Goal: Complete application form

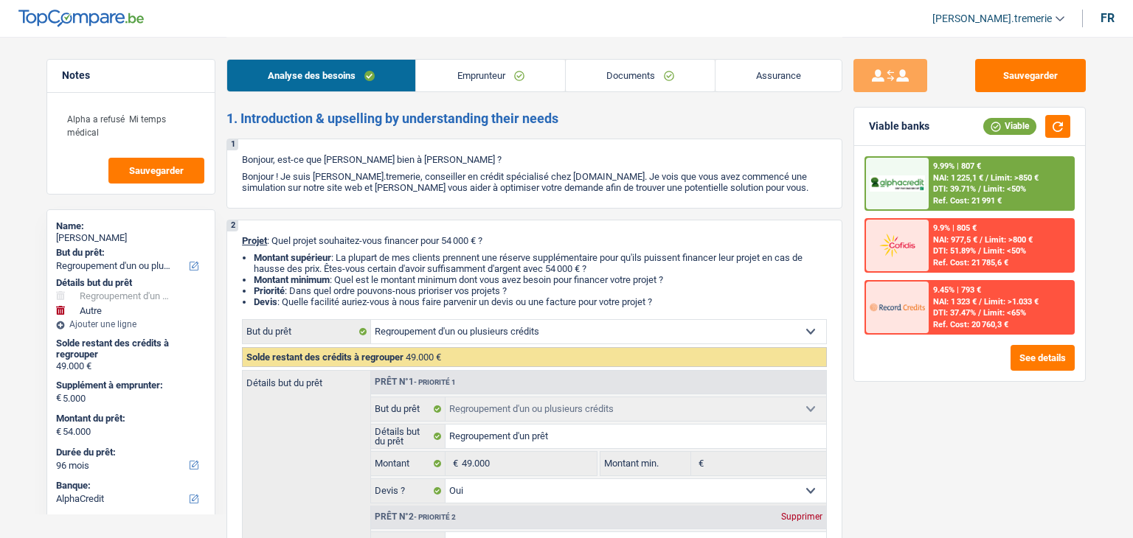
select select "refinancing"
select select "other"
select select "96"
select select "alphacredit"
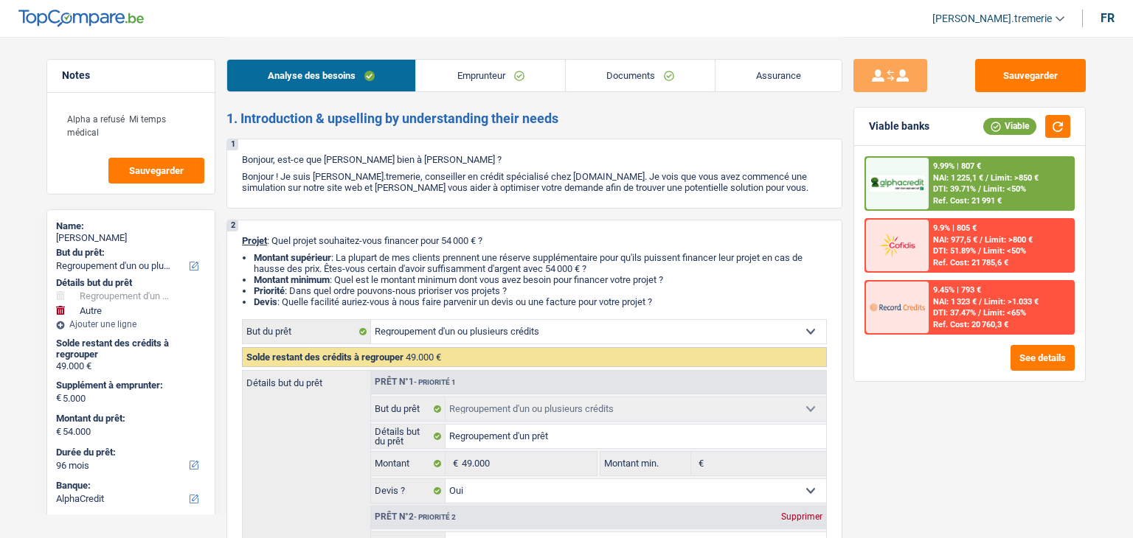
select select "refinancing"
select select "yes"
select select "other"
select select "false"
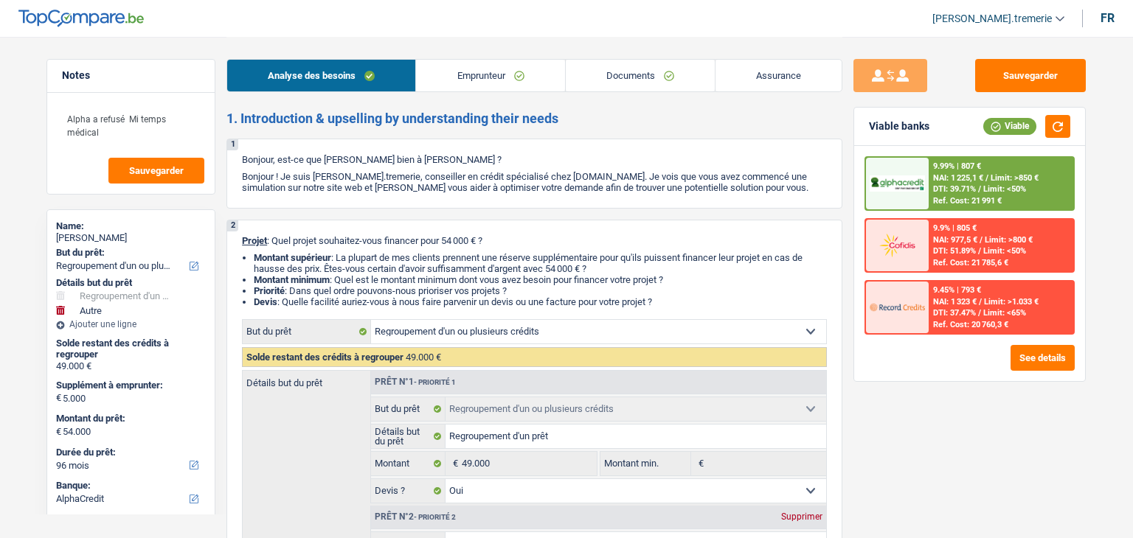
select select "96"
select select "worker"
select select "netSalary"
select select "mutualityIndemnity"
select select "liveWithParents"
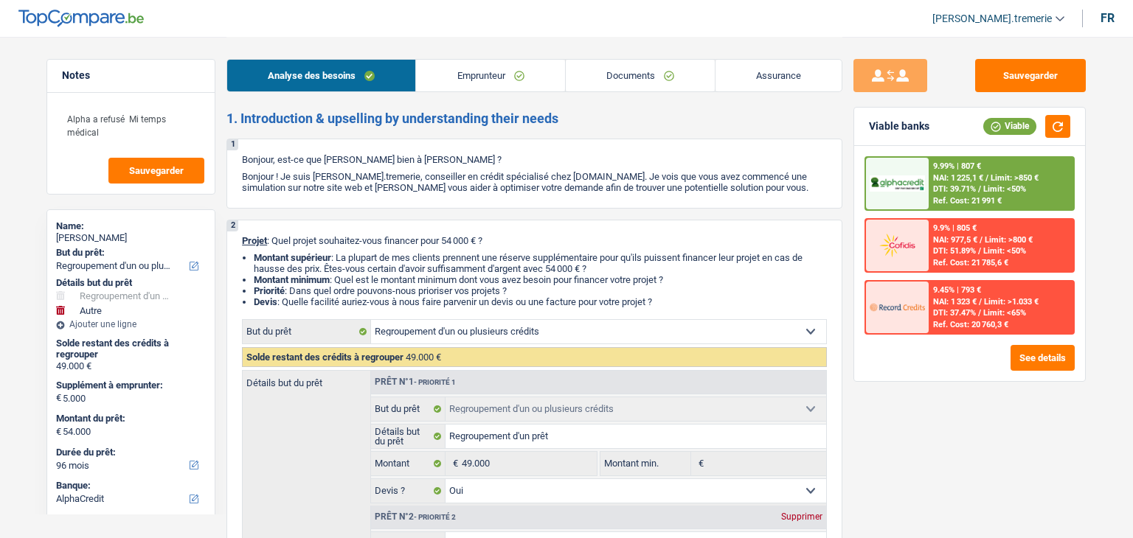
select select "creditConsolidation"
select select "120"
select select "refinancing"
select select "yes"
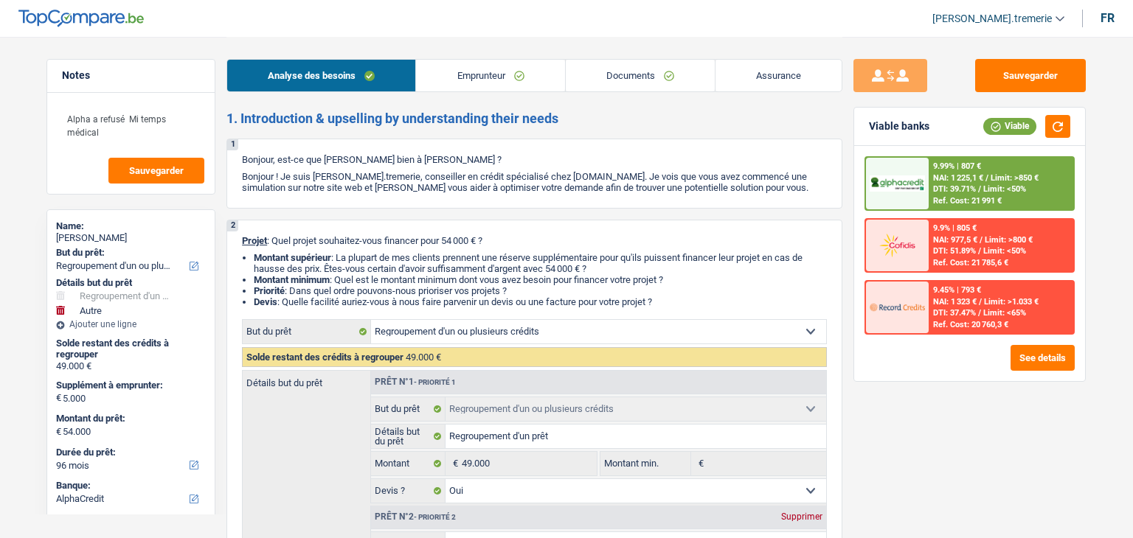
select select "other"
select select "false"
select select "96"
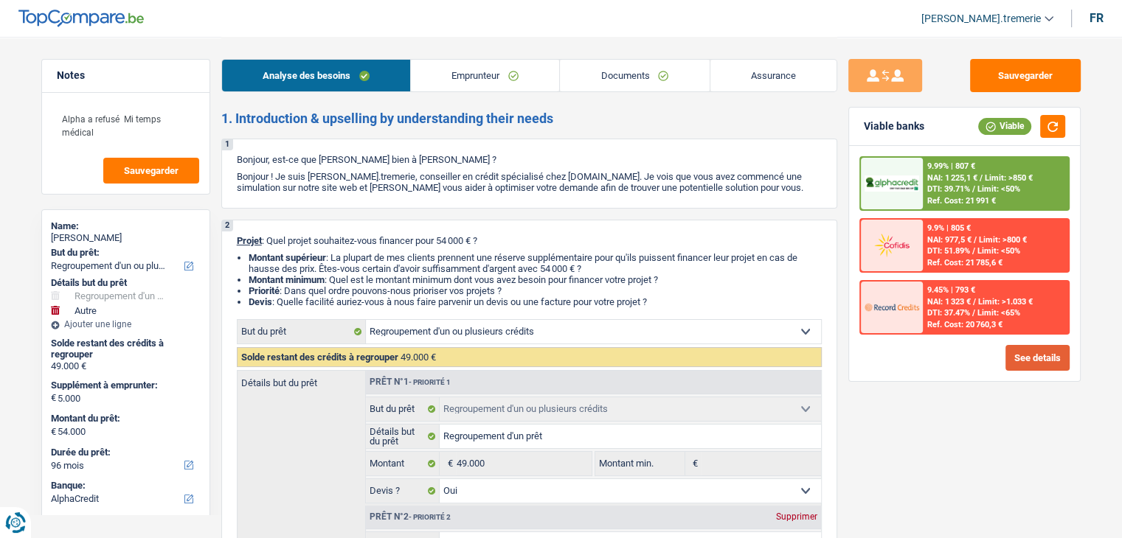
click at [1030, 347] on button "See details" at bounding box center [1037, 358] width 64 height 26
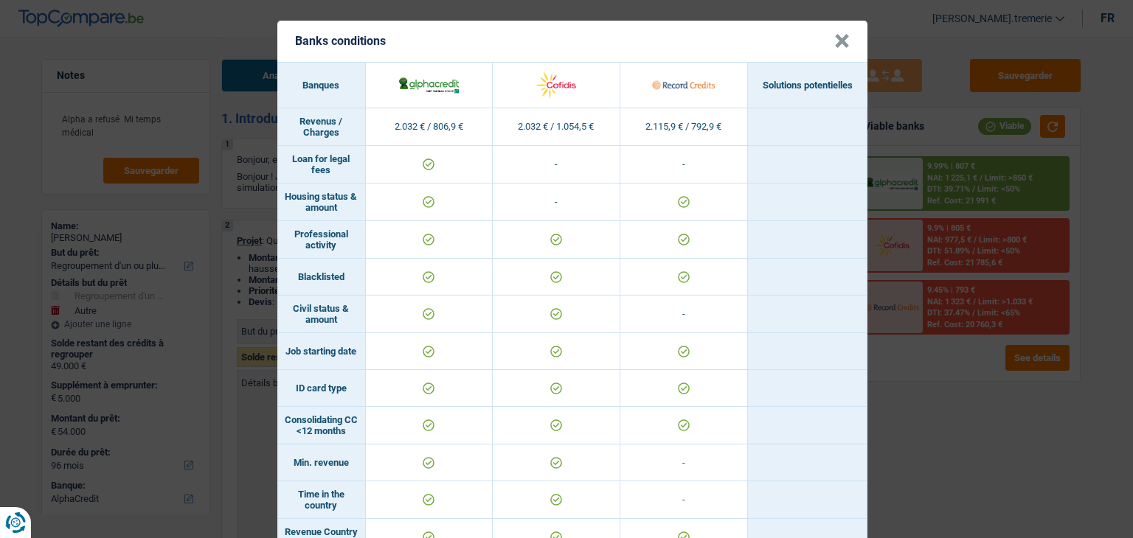
click at [835, 40] on button "×" at bounding box center [841, 41] width 15 height 15
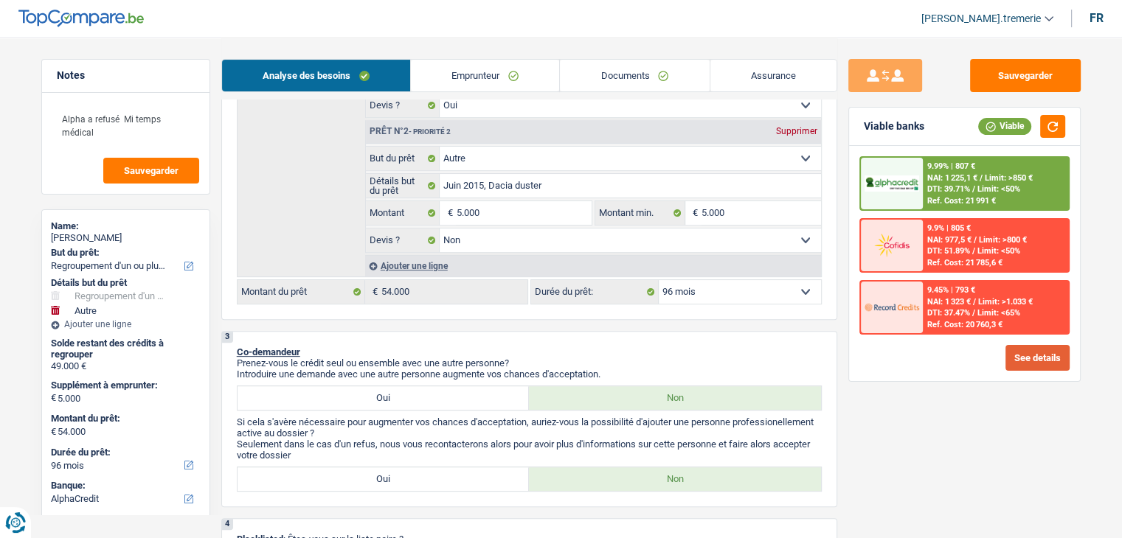
scroll to position [394, 0]
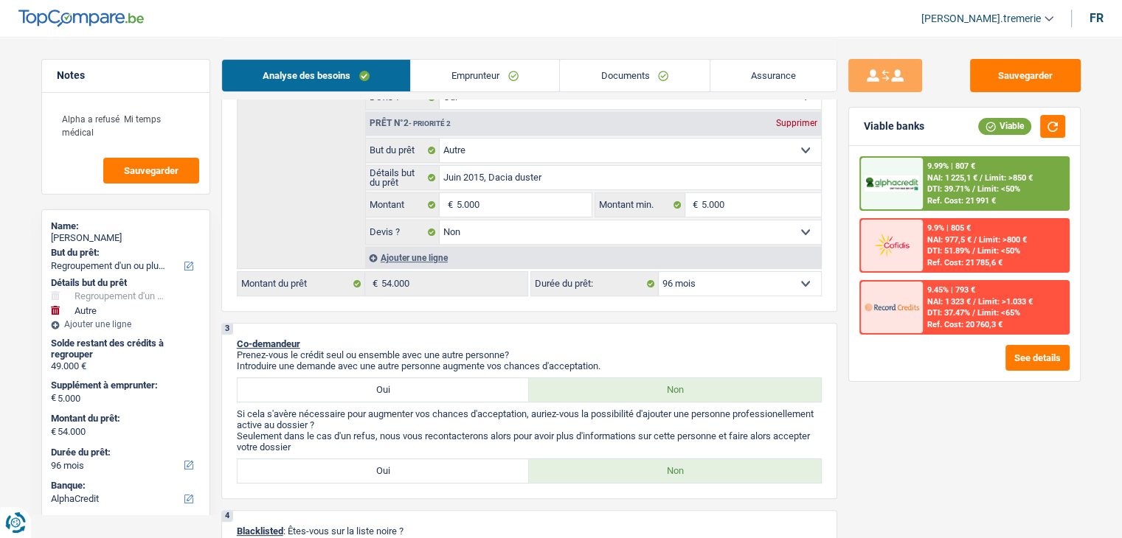
click at [708, 278] on select "12 mois 18 mois 24 mois 30 mois 36 mois 42 mois 48 mois 60 mois 72 mois 84 mois…" at bounding box center [740, 284] width 162 height 24
select select "84"
click at [659, 272] on select "12 mois 18 mois 24 mois 30 mois 36 mois 42 mois 48 mois 60 mois 72 mois 84 mois…" at bounding box center [740, 284] width 162 height 24
select select "84"
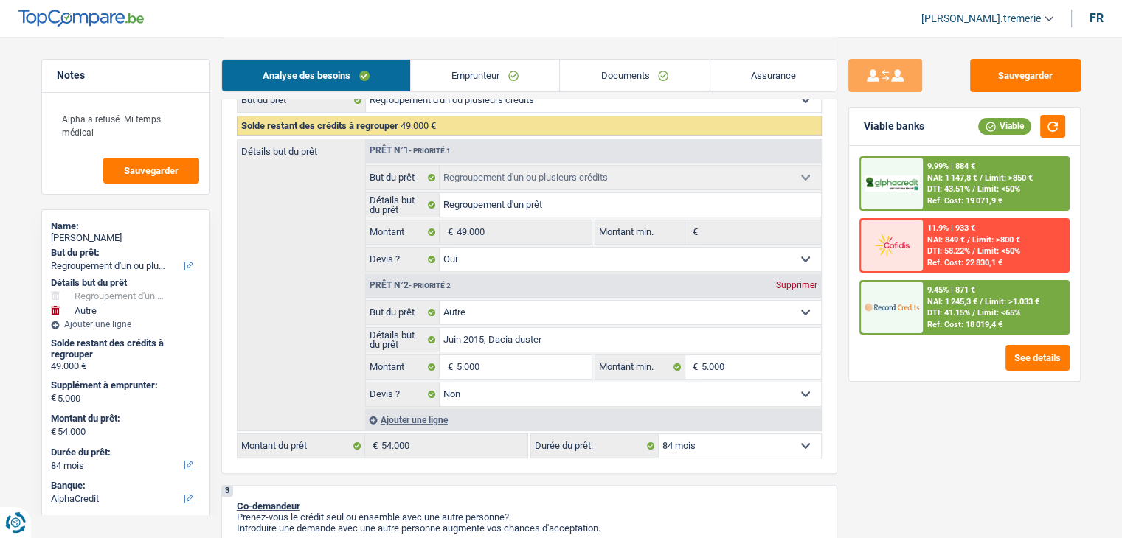
scroll to position [236, 0]
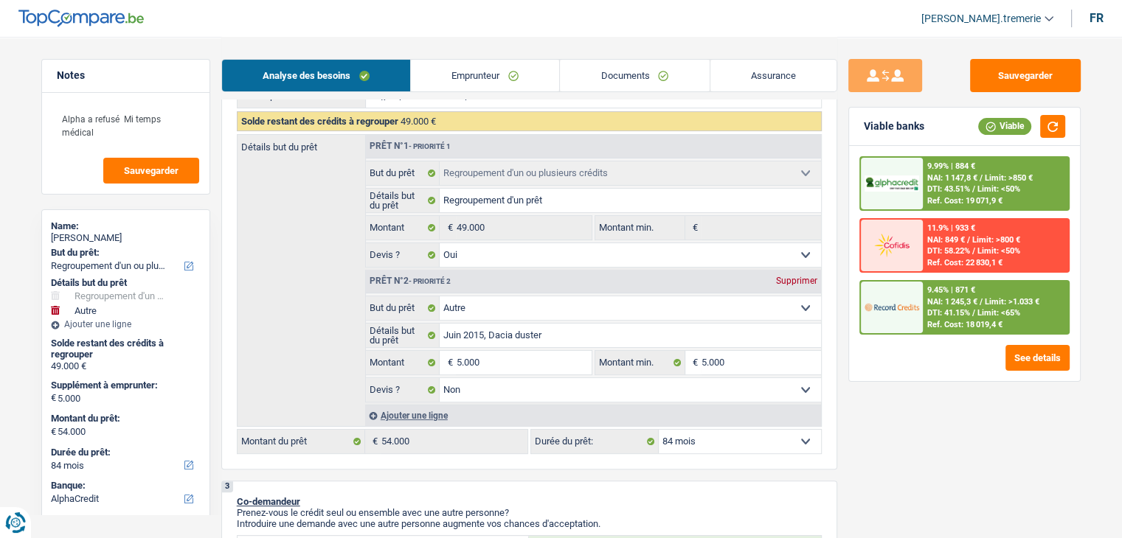
click at [504, 83] on link "Emprunteur" at bounding box center [485, 76] width 148 height 32
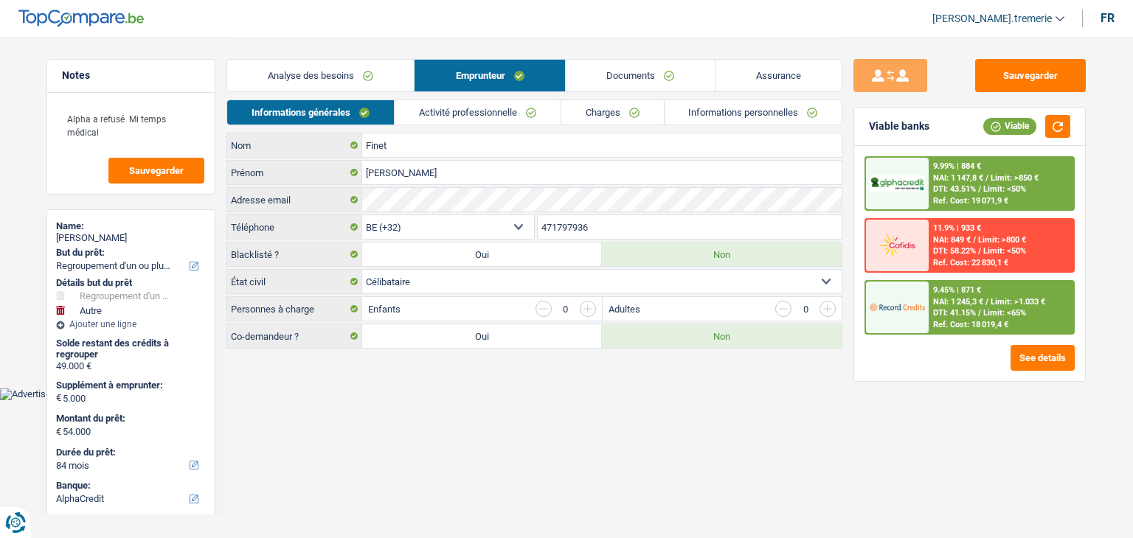
click at [623, 111] on link "Charges" at bounding box center [612, 112] width 103 height 24
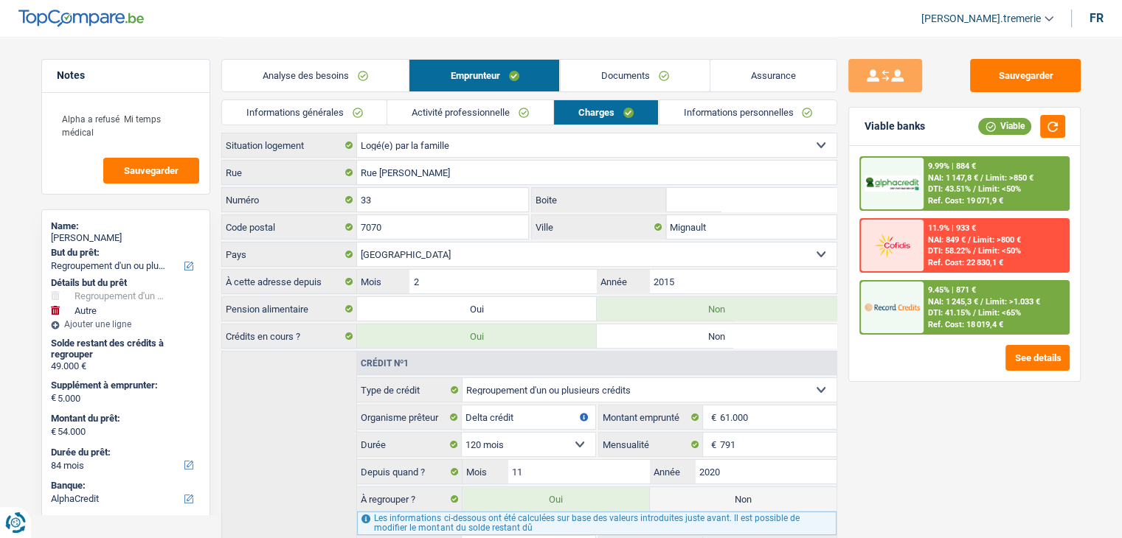
scroll to position [93, 0]
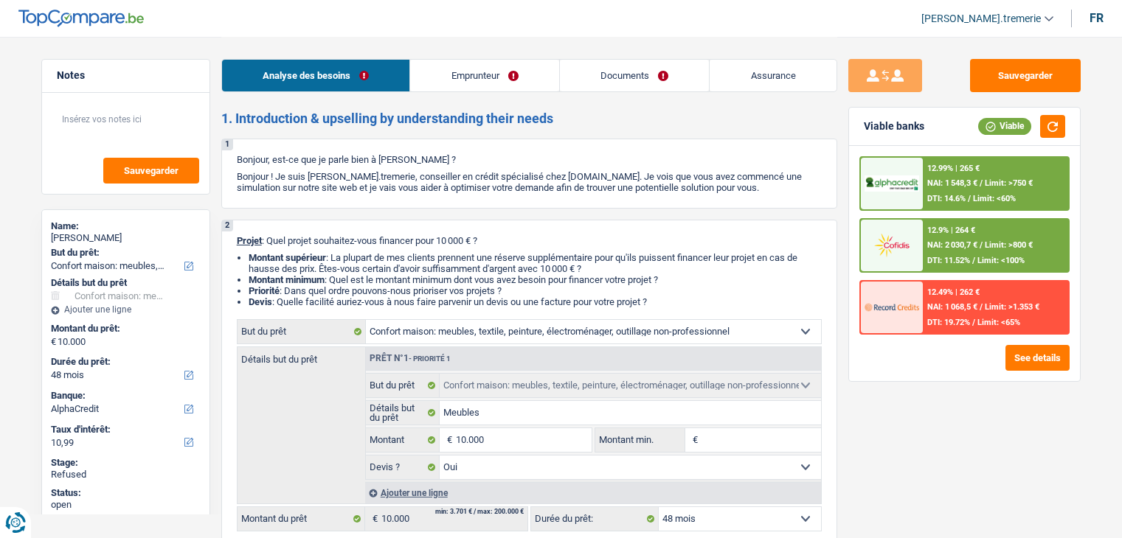
select select "household"
select select "48"
select select "alphacredit"
select select "household"
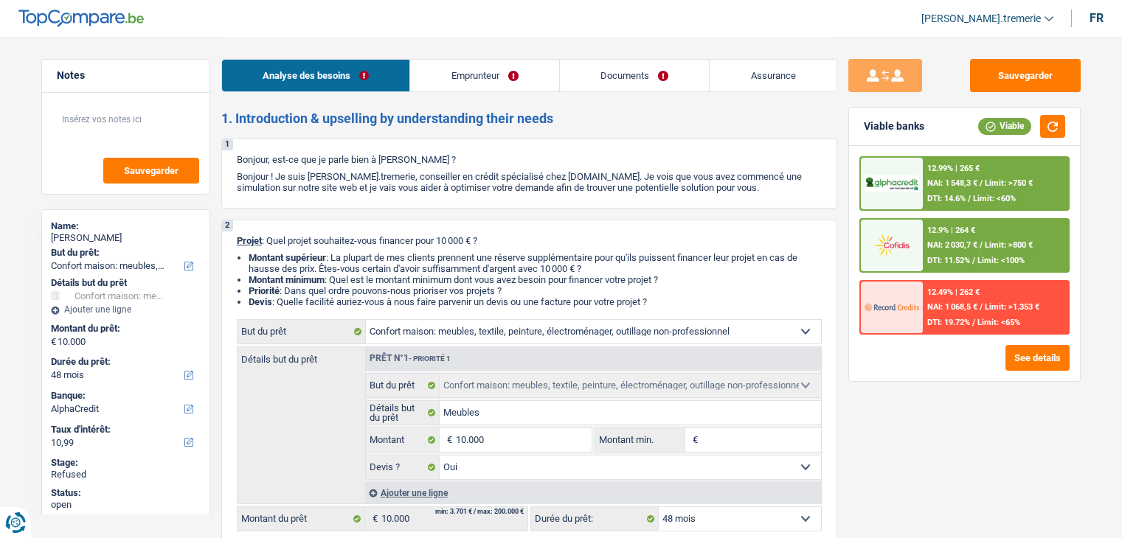
select select "household"
select select "yes"
select select "48"
select select "invalid"
select select "familyAllowances"
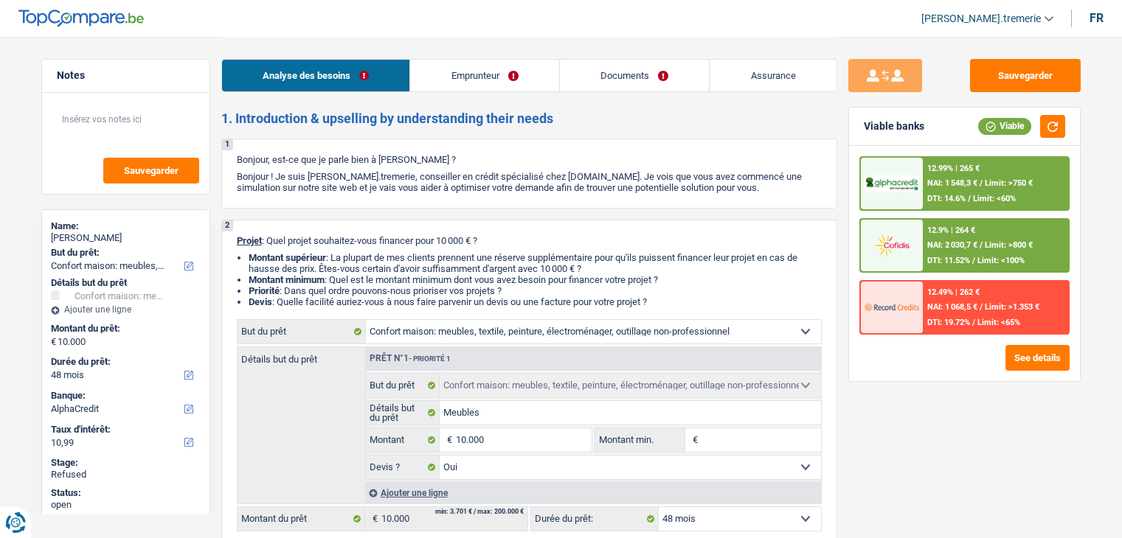
select select "disabilityPension"
select select "ownerWithoutMortgage"
select select "household"
select select "yes"
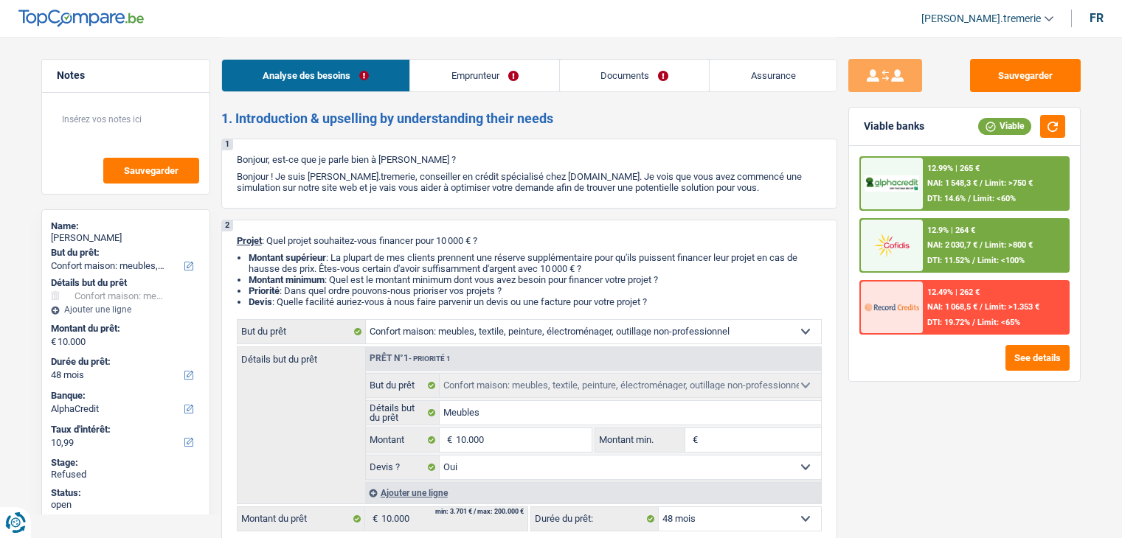
select select "48"
click at [886, 227] on div at bounding box center [892, 246] width 62 height 52
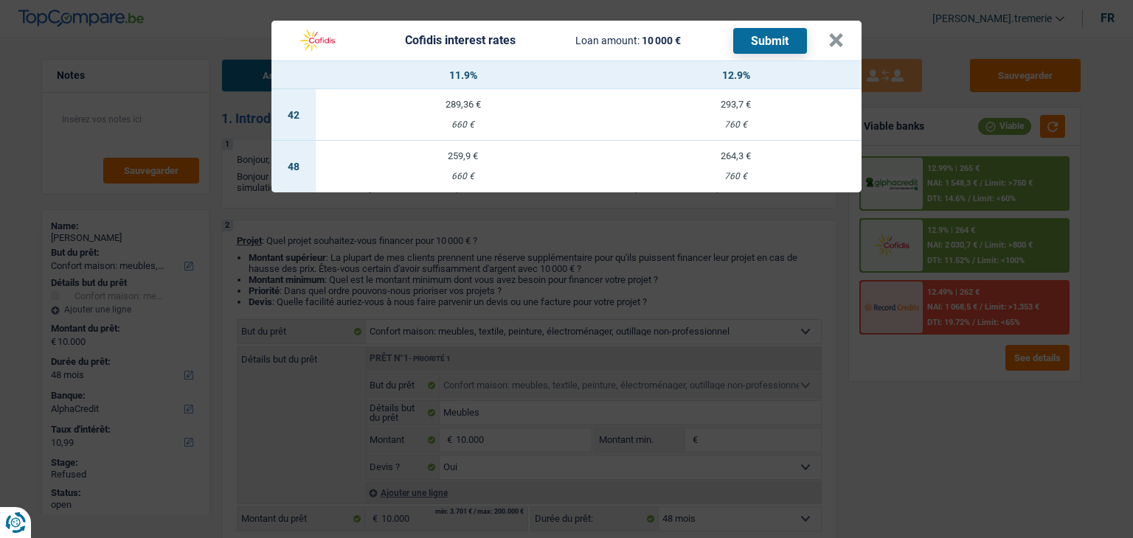
click at [726, 145] on td "264,3 € 760 €" at bounding box center [736, 167] width 252 height 52
select select "cofidis"
type input "12,90"
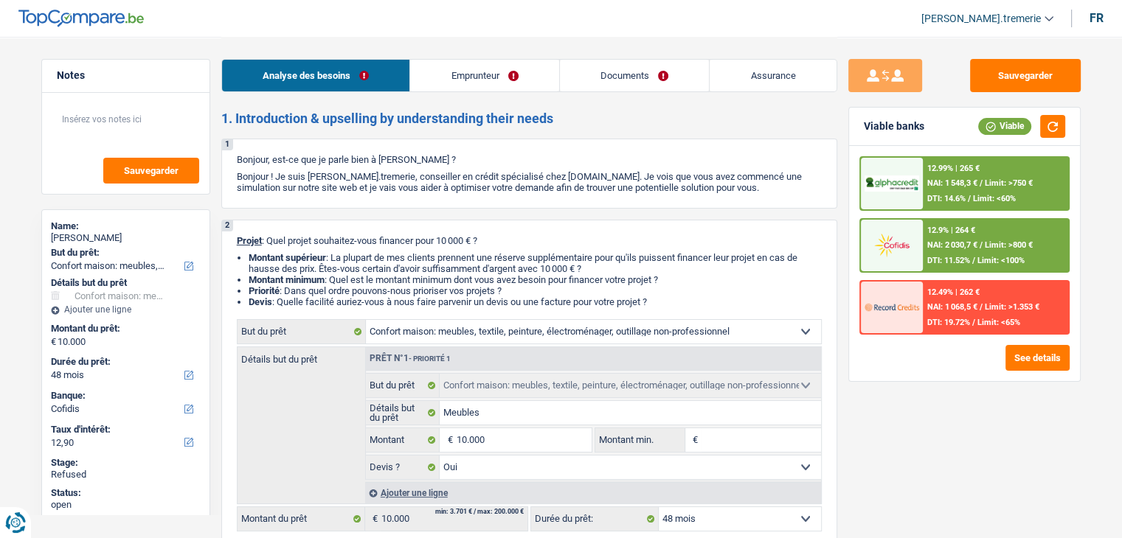
click at [904, 240] on img at bounding box center [891, 245] width 55 height 27
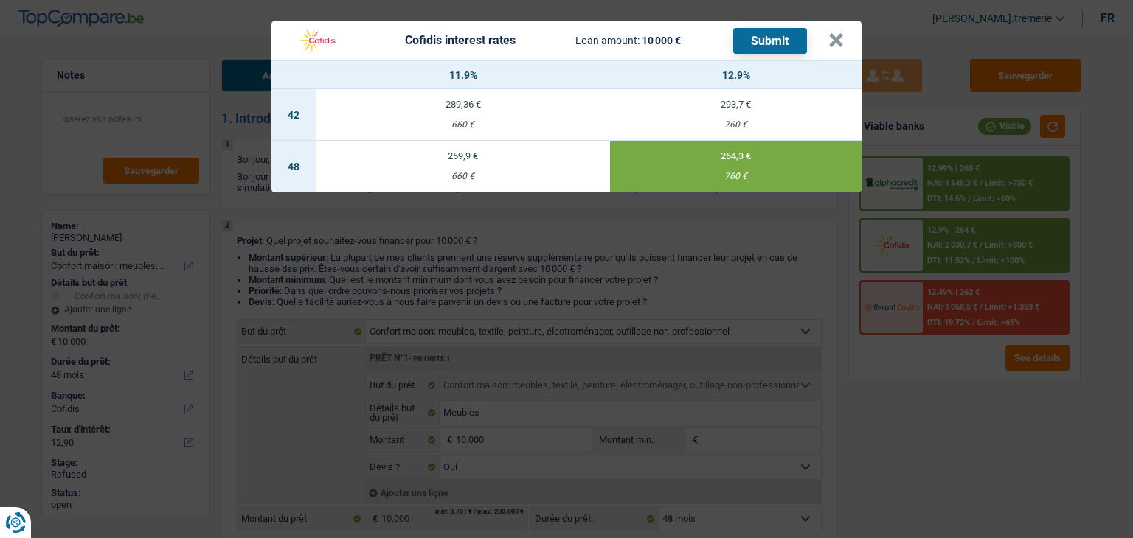
click at [788, 44] on button "Submit" at bounding box center [770, 41] width 74 height 26
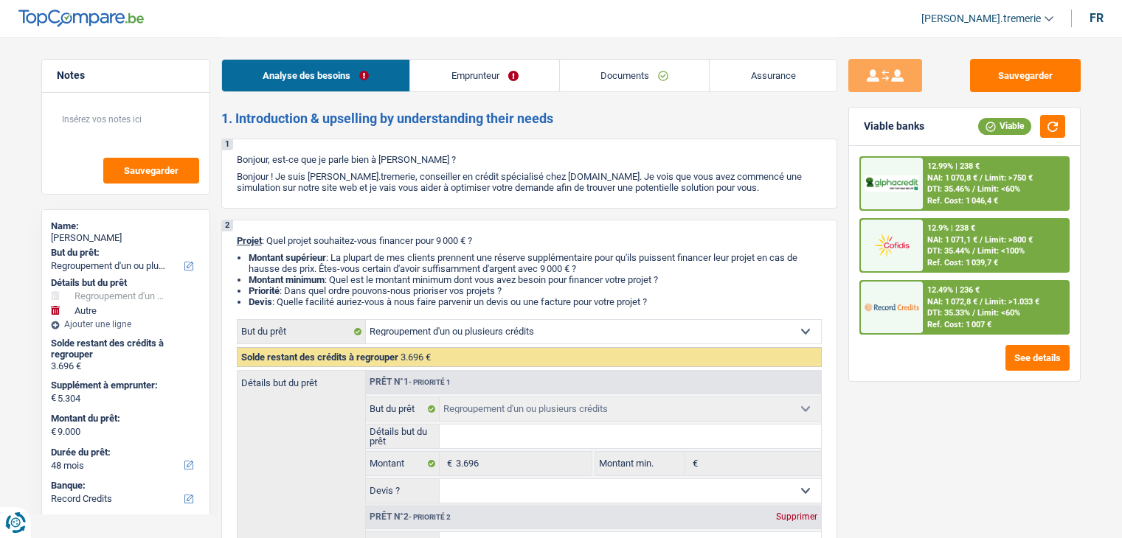
select select "refinancing"
select select "other"
select select "48"
select select "record credits"
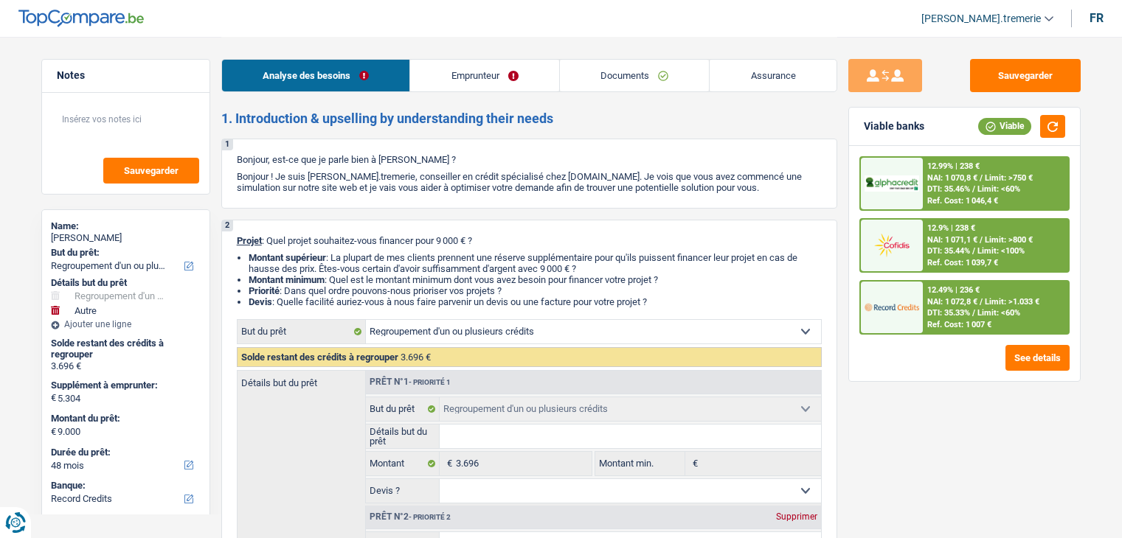
select select "refinancing"
select select "other"
select select "not_answered"
select select "48"
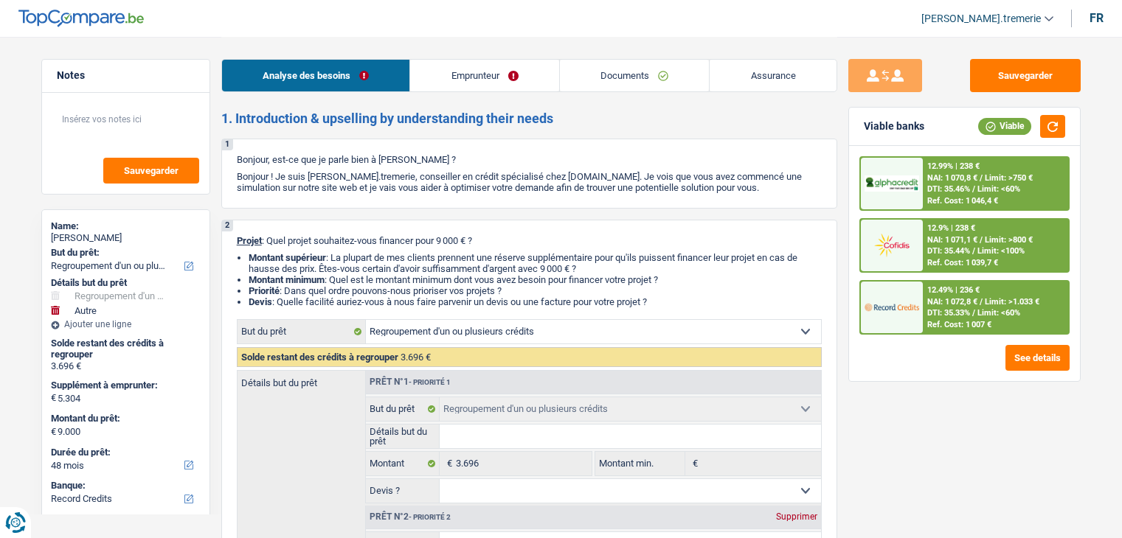
select select "invalid"
select select "disabilityPension"
select select "rents"
select select "personalLoan"
select select "other"
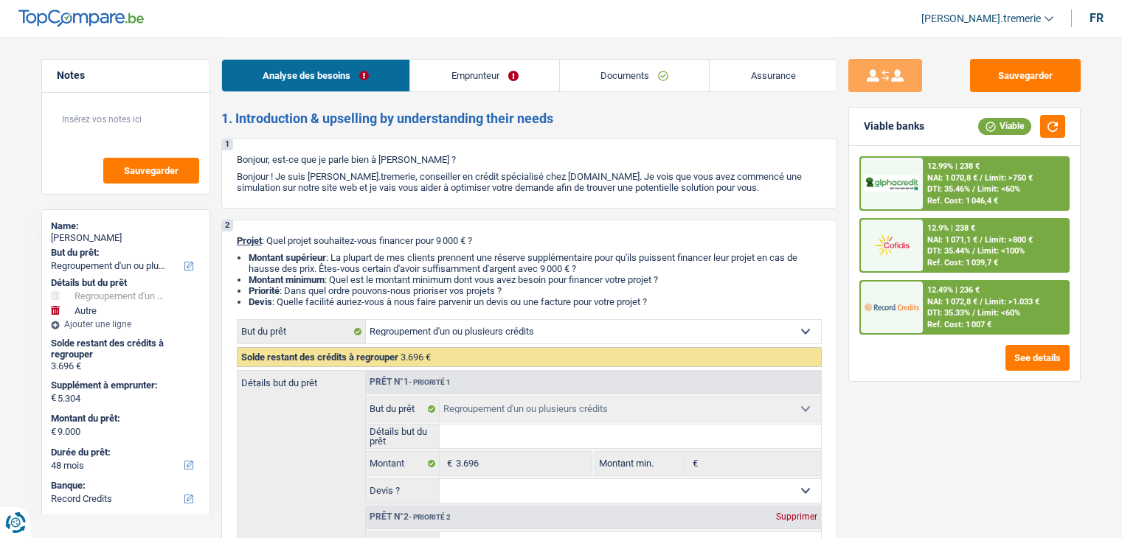
select select "36"
select select "refinancing"
select select "other"
select select "not_answered"
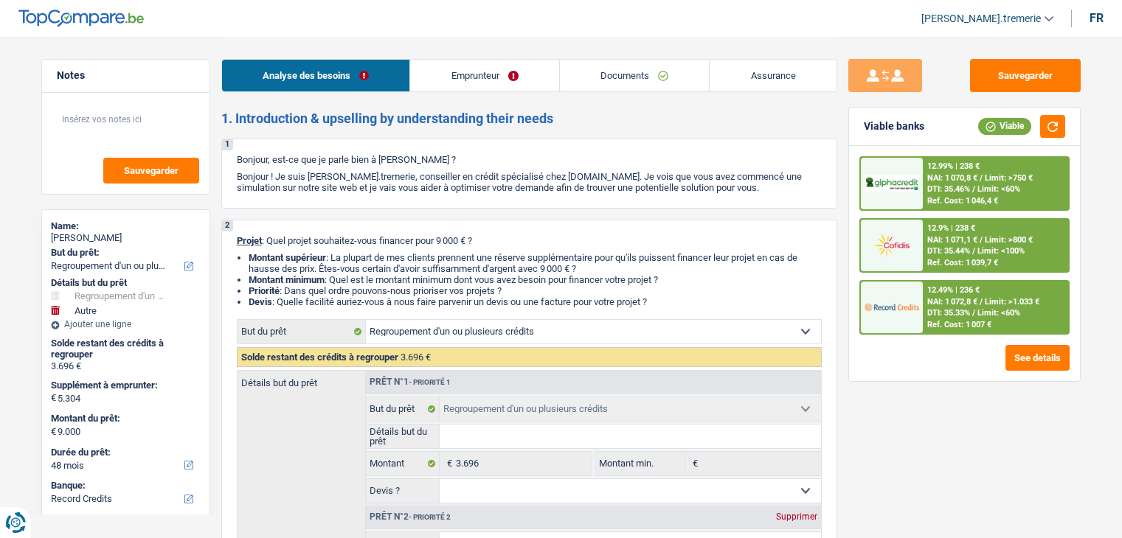
select select "48"
select select "32"
select select "single"
click at [510, 80] on link "Emprunteur" at bounding box center [484, 76] width 149 height 32
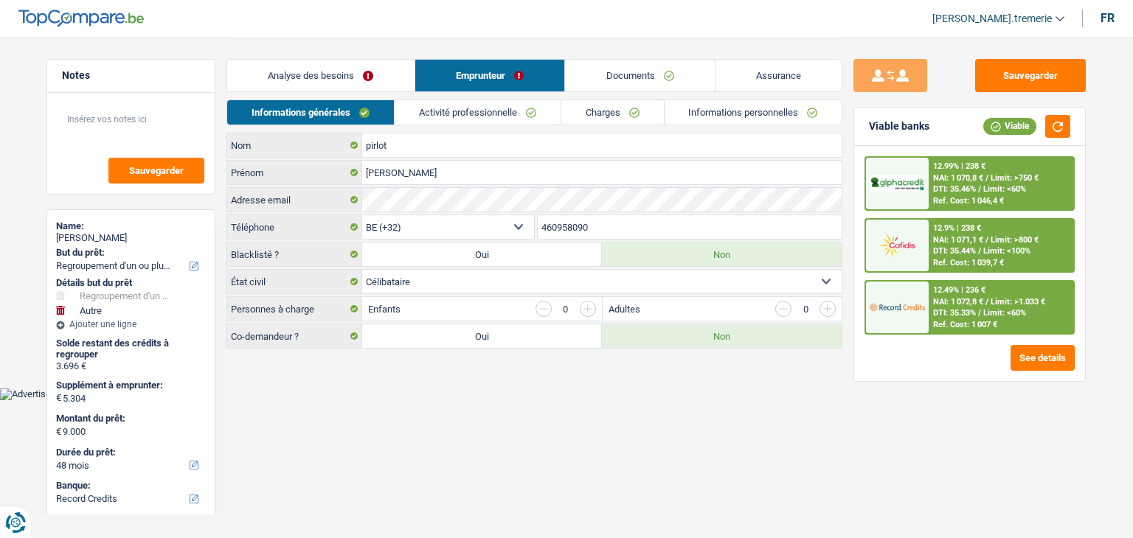
click at [605, 119] on link "Charges" at bounding box center [612, 112] width 103 height 24
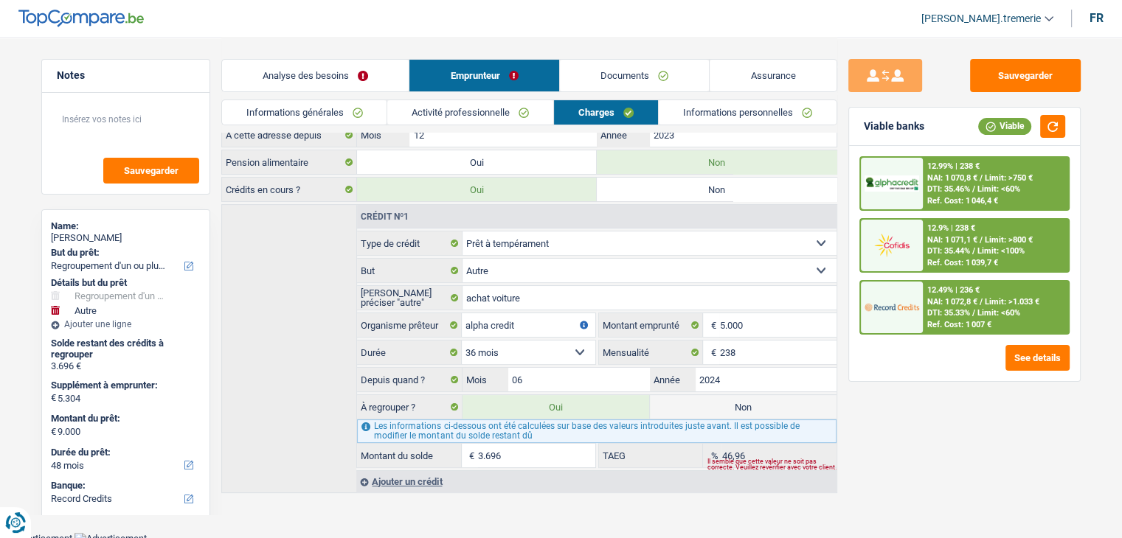
scroll to position [173, 0]
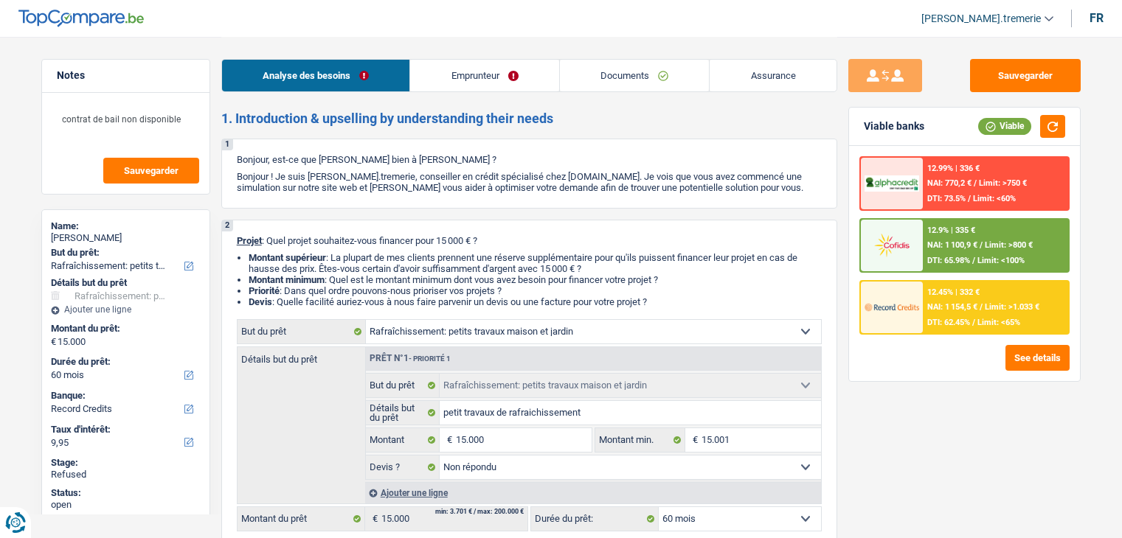
select select "houseOrGarden"
select select "60"
select select "record credits"
select select "houseOrGarden"
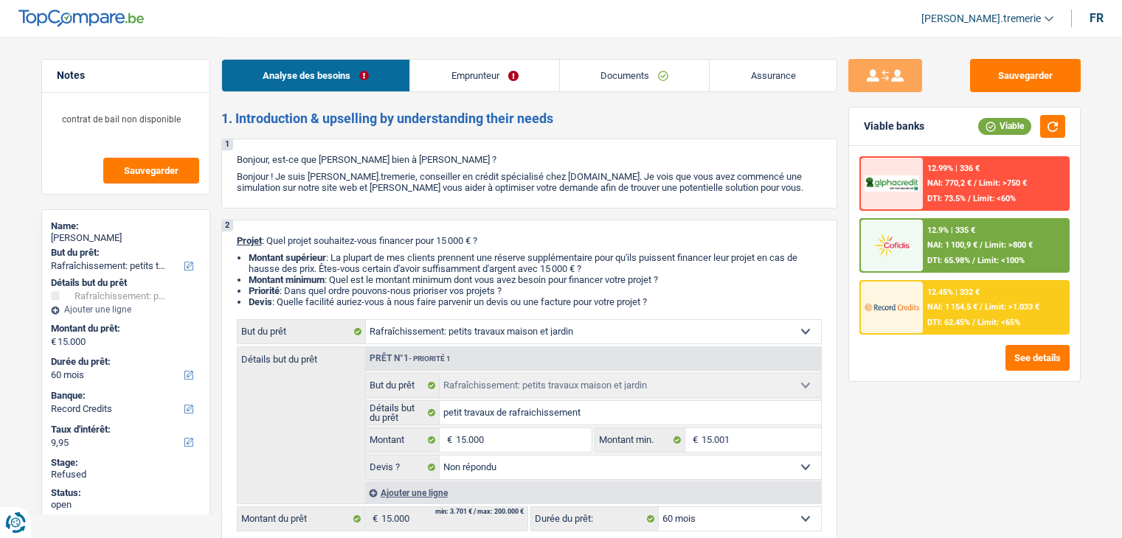
select select "houseOrGarden"
select select "not_answered"
select select "60"
select select "privateEmployee"
select select "netSalary"
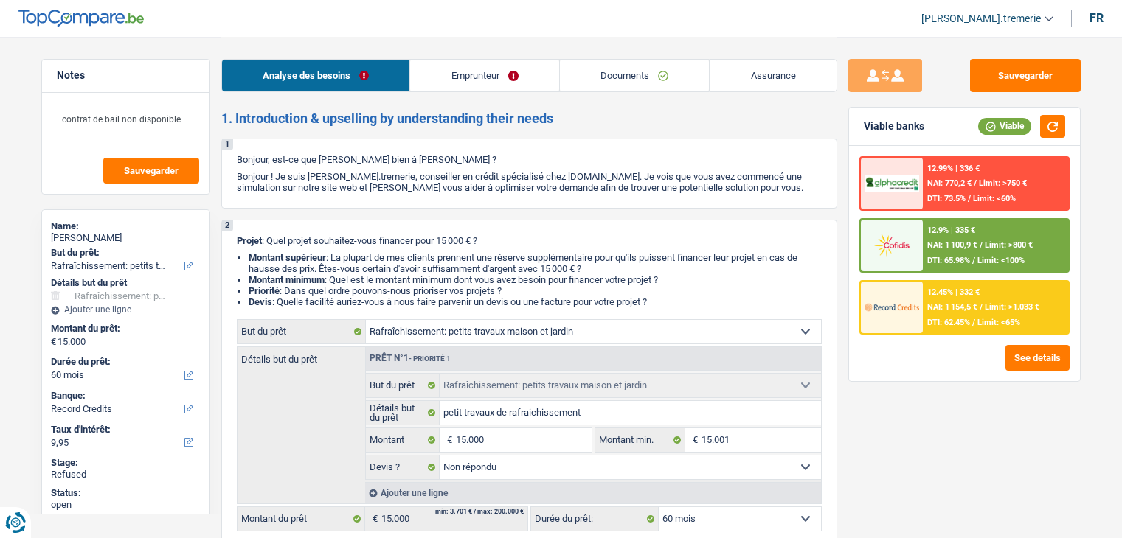
select select "mealVouchers"
select select "rentalIncome"
select select "ownerWithMortgage"
select select "mortgage"
select select "300"
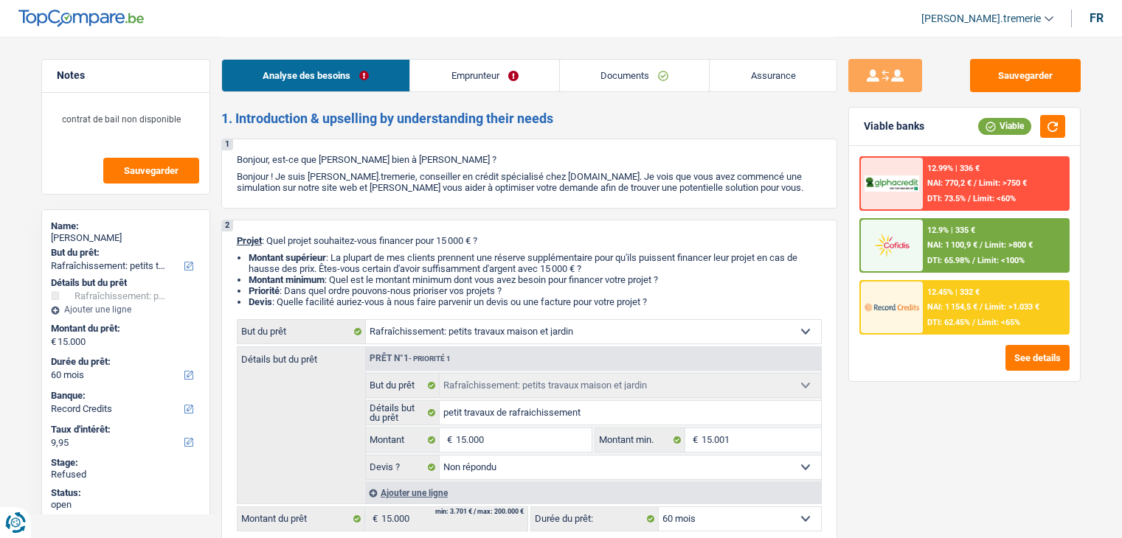
select select "personalLoan"
select select "homeFurnishingOrRelocation"
select select "60"
select select "cardOrCredit"
select select "houseOrGarden"
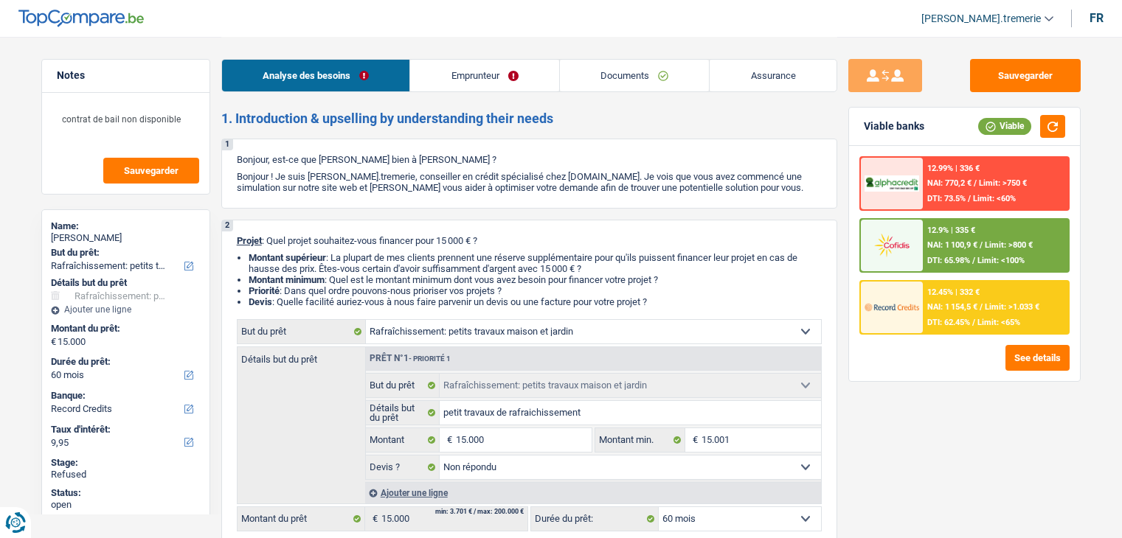
select select "houseOrGarden"
select select "not_answered"
select select "60"
click at [1038, 352] on button "See details" at bounding box center [1037, 358] width 64 height 26
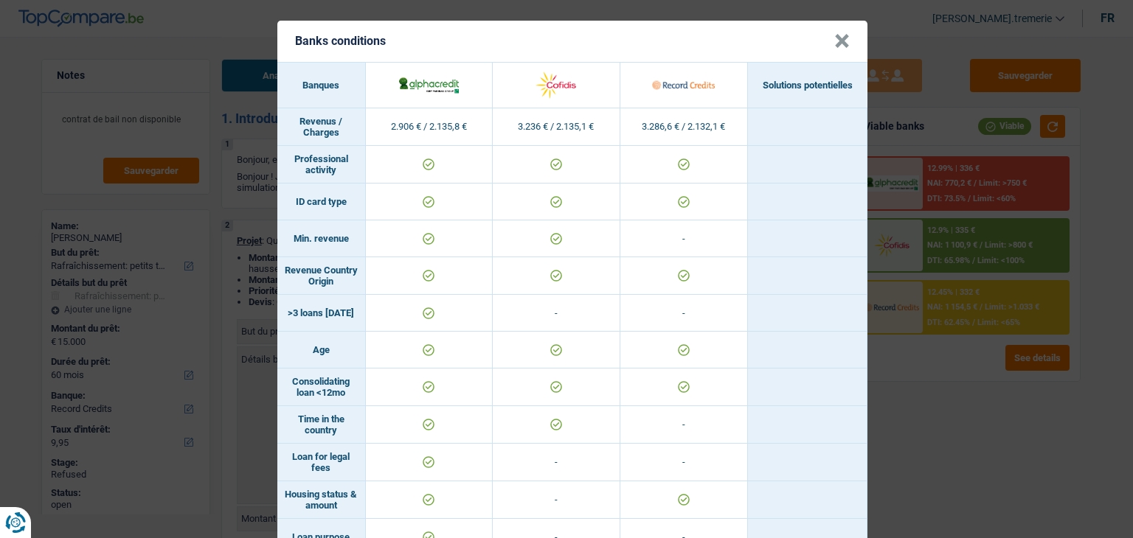
click at [834, 38] on button "×" at bounding box center [841, 41] width 15 height 15
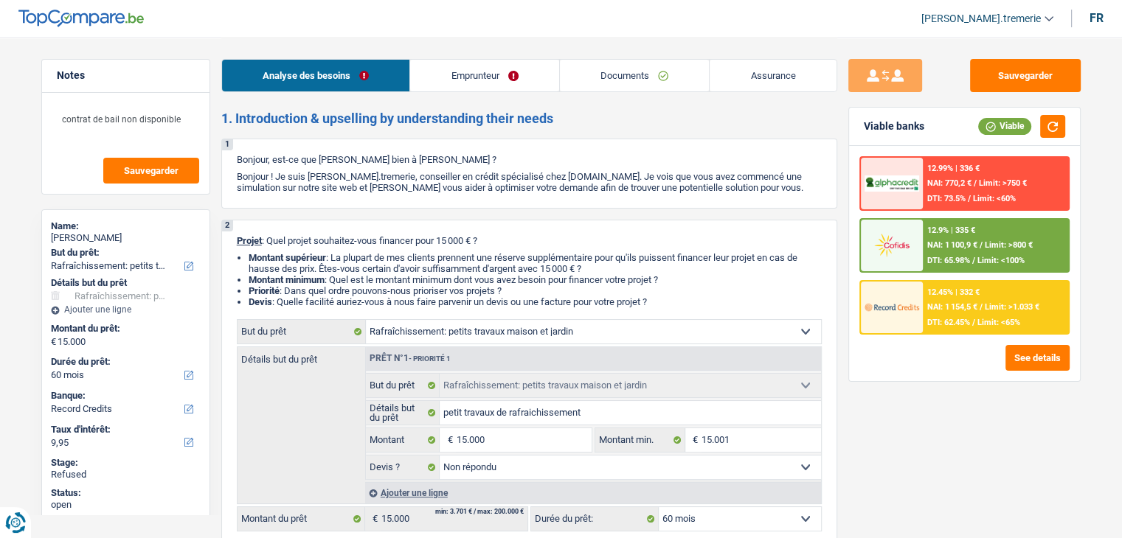
click at [504, 66] on link "Emprunteur" at bounding box center [484, 76] width 149 height 32
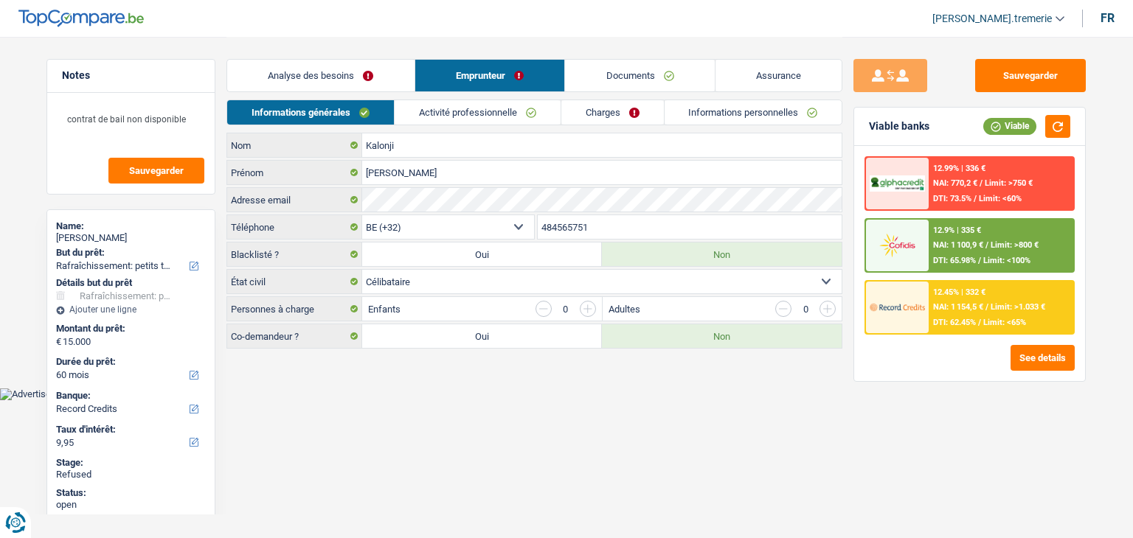
click at [590, 116] on link "Charges" at bounding box center [612, 112] width 103 height 24
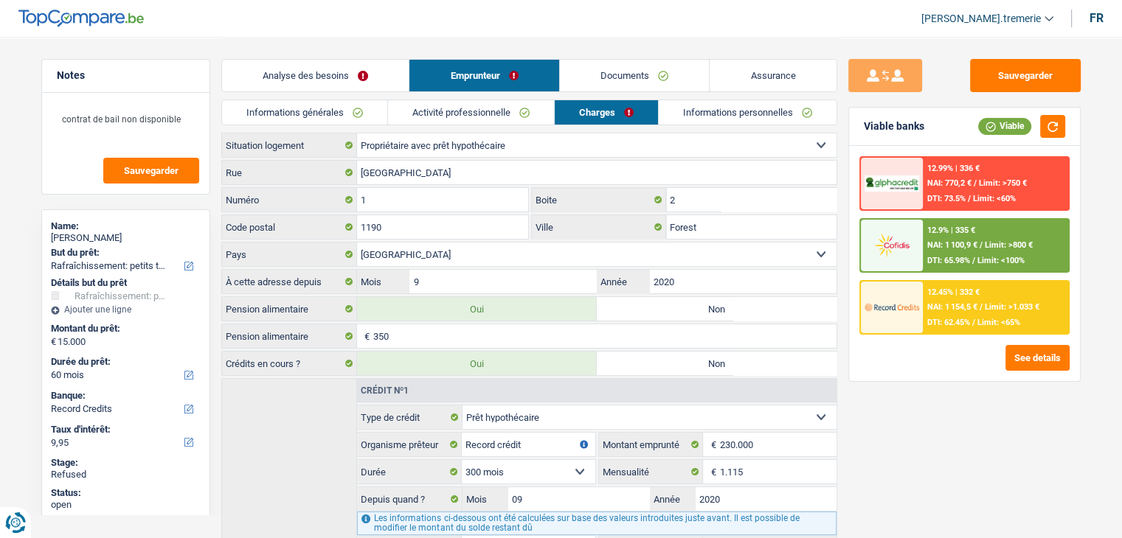
click at [519, 116] on link "Activité professionnelle" at bounding box center [471, 112] width 166 height 24
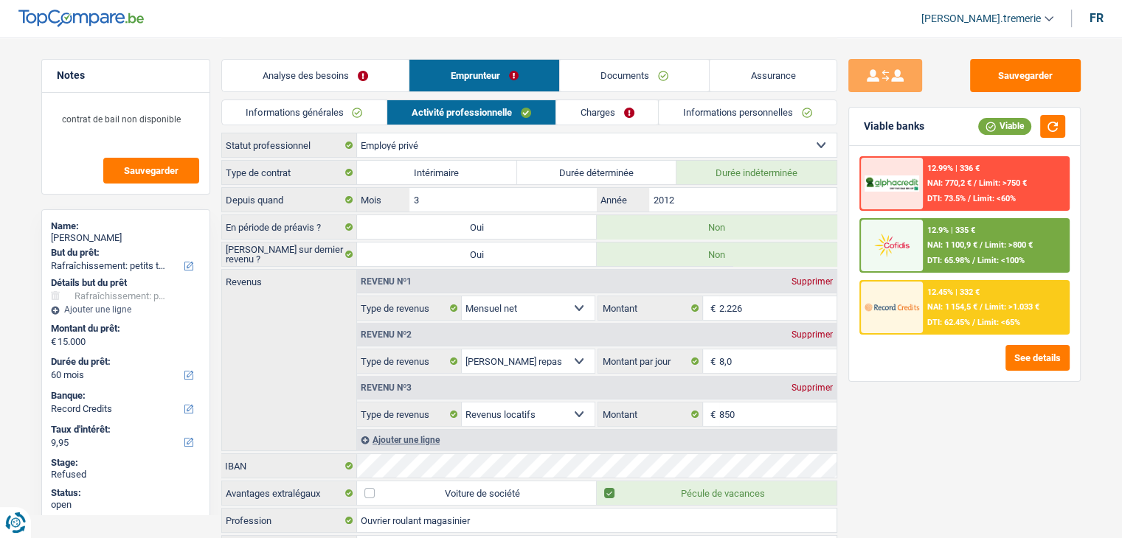
click at [572, 119] on link "Charges" at bounding box center [607, 112] width 103 height 24
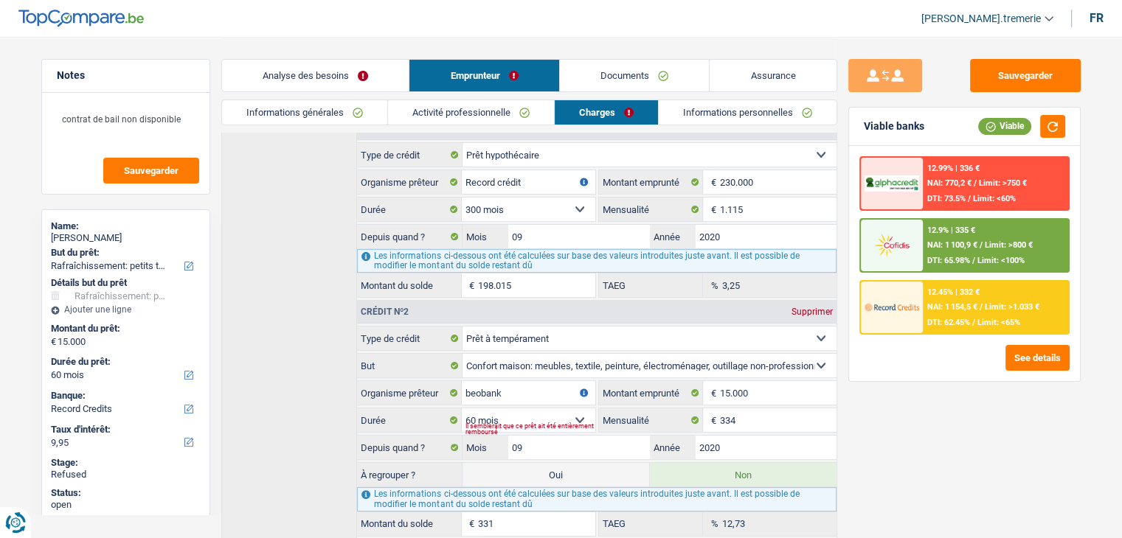
scroll to position [264, 0]
click at [507, 106] on link "Activité professionnelle" at bounding box center [471, 112] width 166 height 24
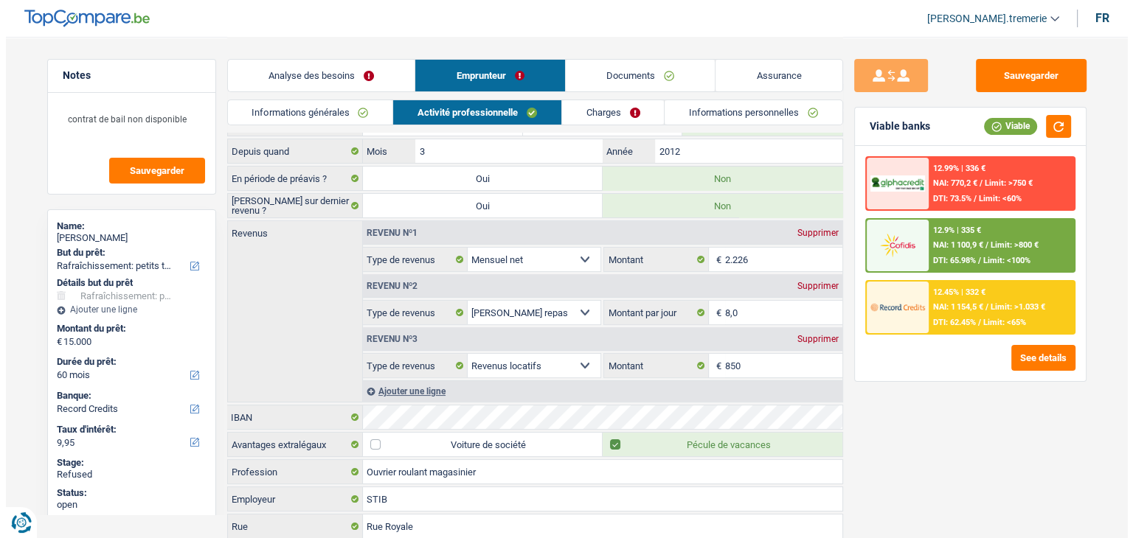
scroll to position [0, 0]
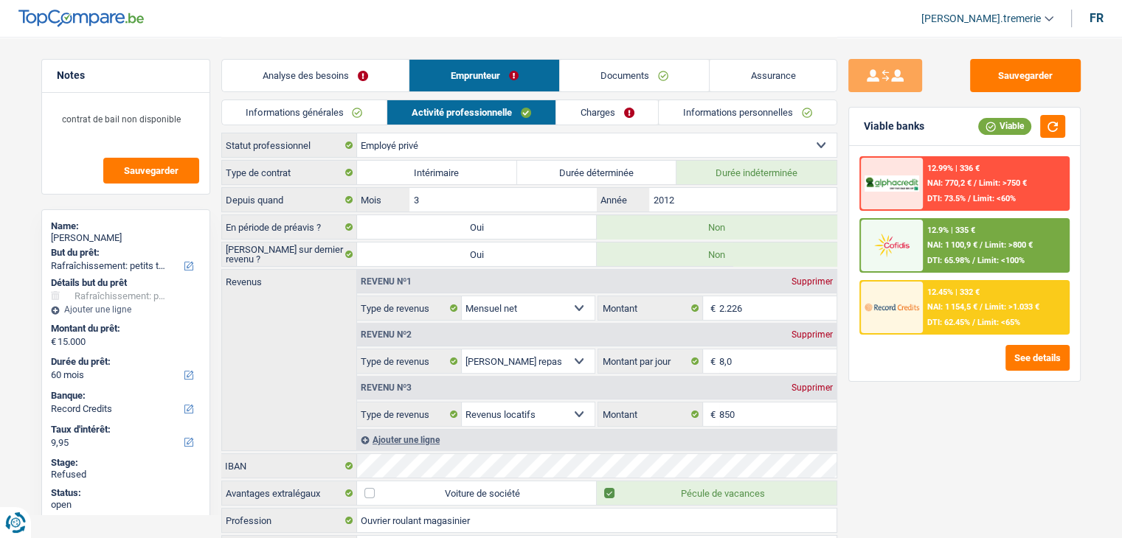
click at [949, 302] on span "NAI: 1 154,5 €" at bounding box center [952, 307] width 50 height 10
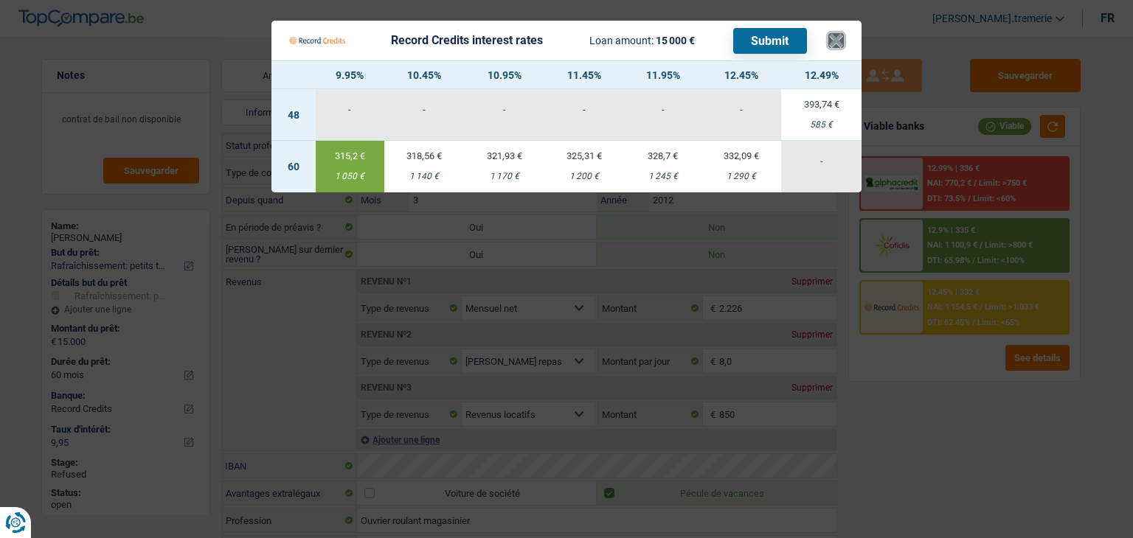
click at [832, 48] on button "×" at bounding box center [835, 40] width 15 height 15
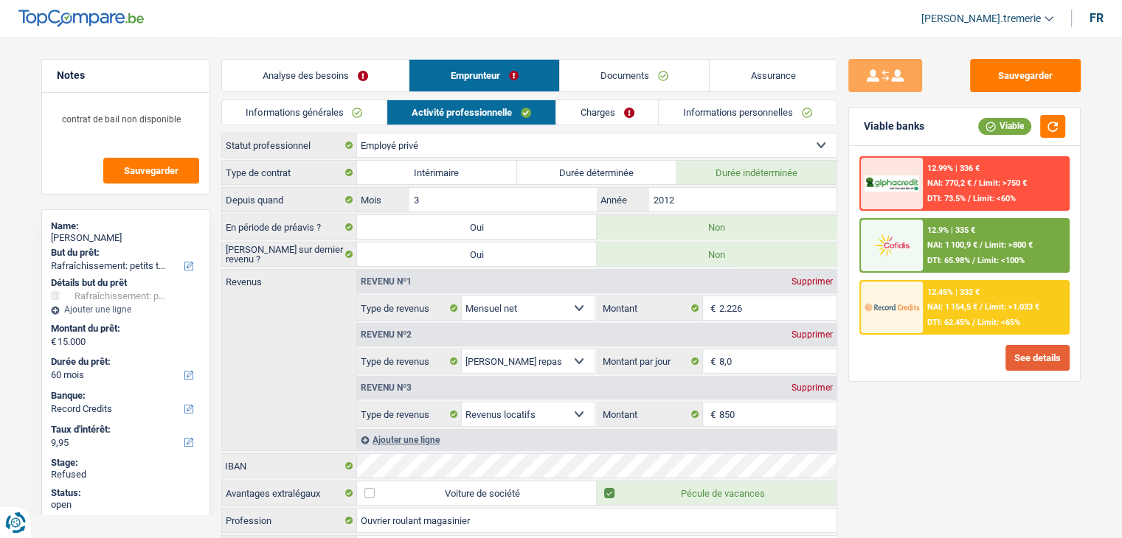
click at [1039, 356] on button "See details" at bounding box center [1037, 358] width 64 height 26
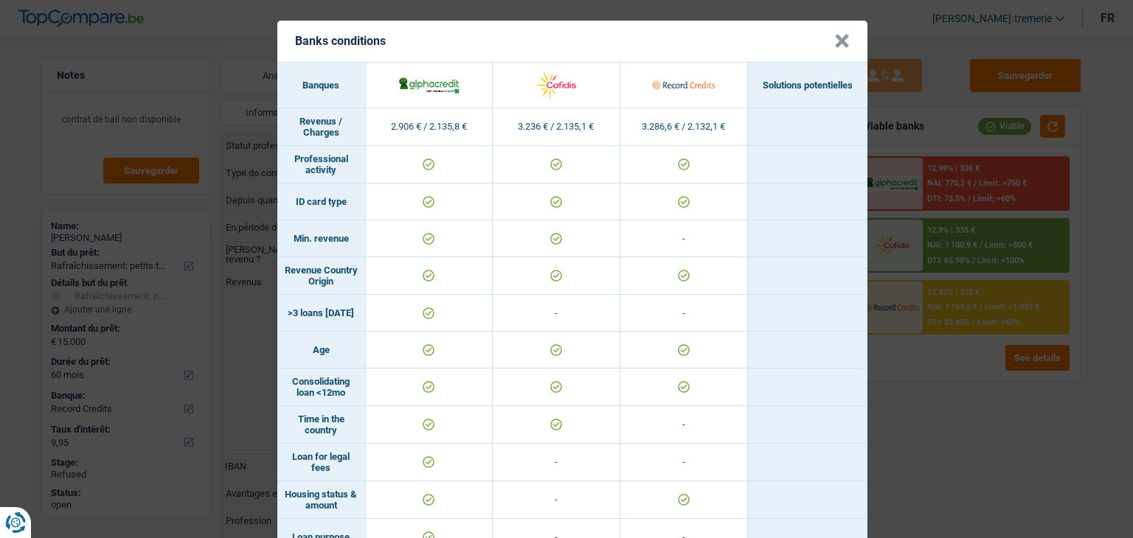
click at [836, 42] on button "×" at bounding box center [841, 41] width 15 height 15
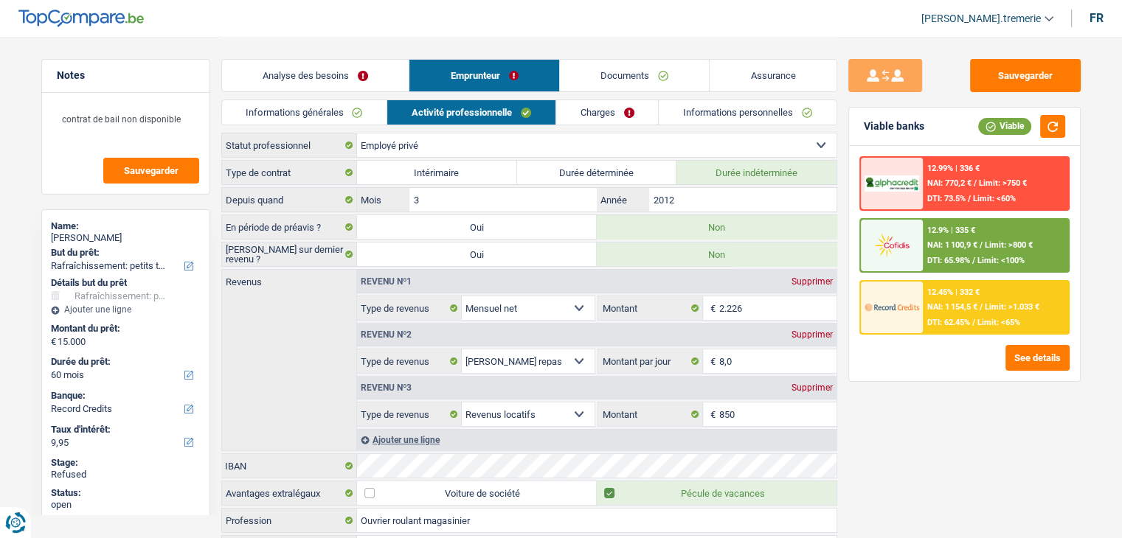
click at [627, 111] on link "Charges" at bounding box center [607, 112] width 103 height 24
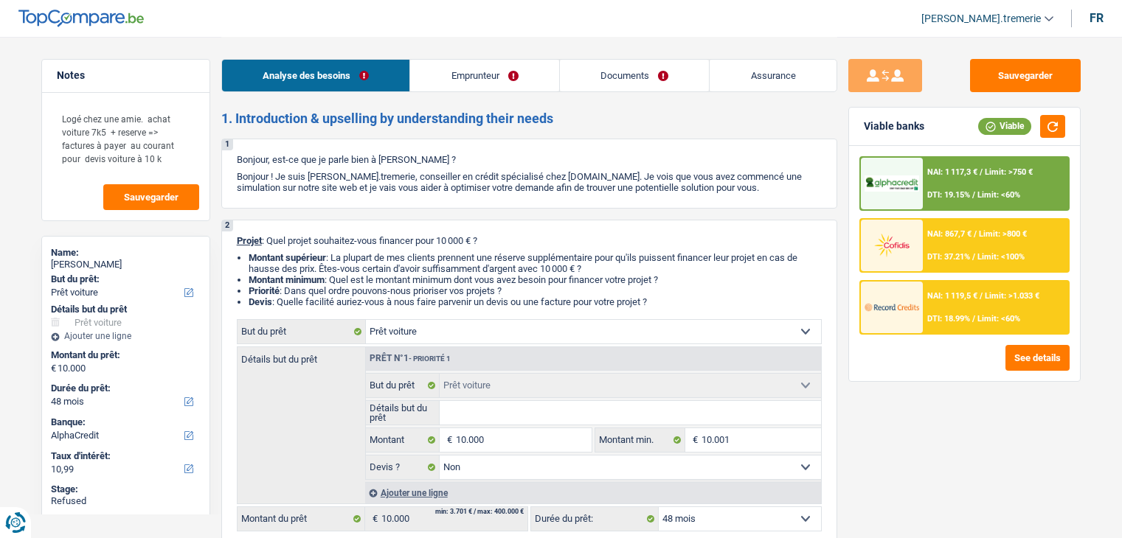
select select "car"
select select "48"
select select "alphacredit"
select select "car"
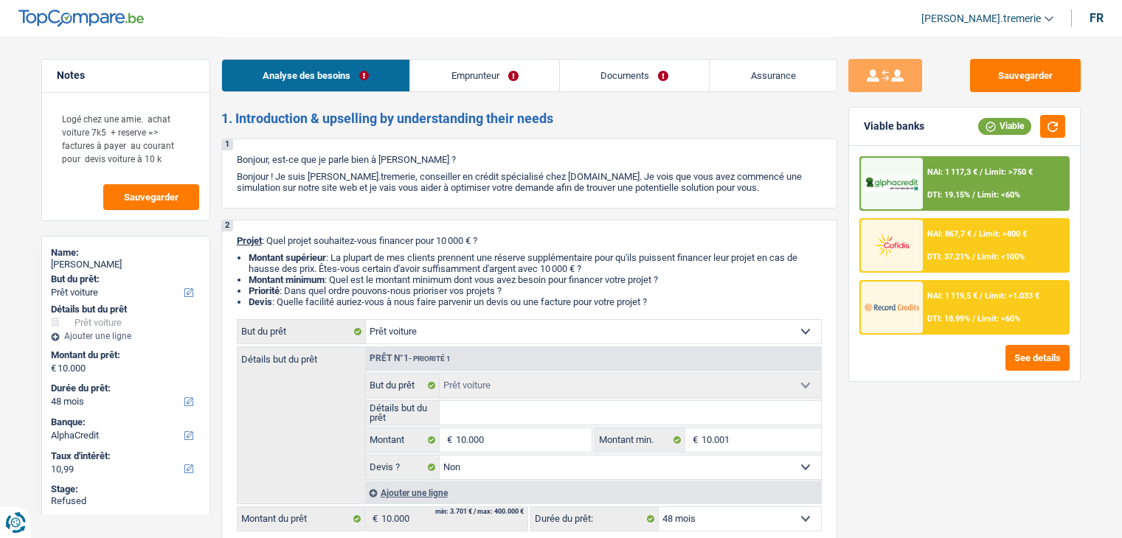
select select "car"
select select "false"
select select "48"
select select "mutuality"
select select "mutualityIndemnity"
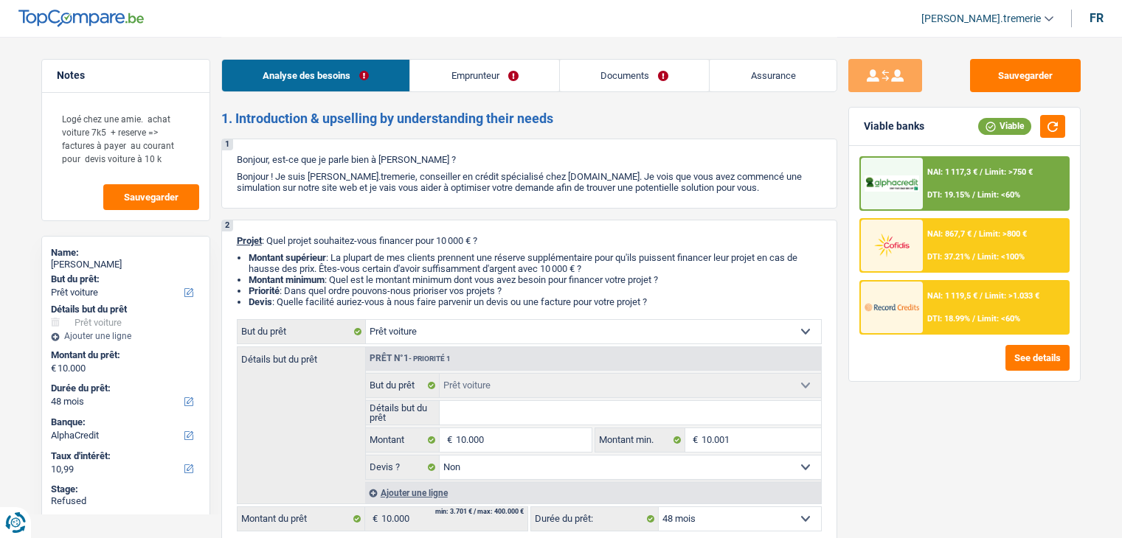
select select "liveWithParents"
select select "car"
select select "false"
select select "48"
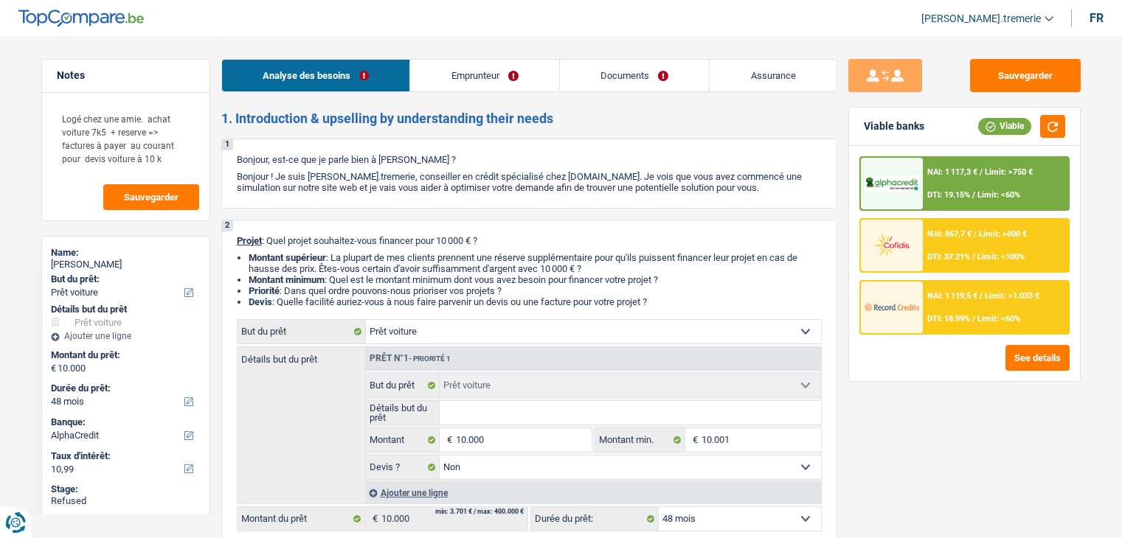
select select "32"
select select "single"
click at [507, 72] on link "Emprunteur" at bounding box center [484, 76] width 149 height 32
